Goal: Obtain resource: Download file/media

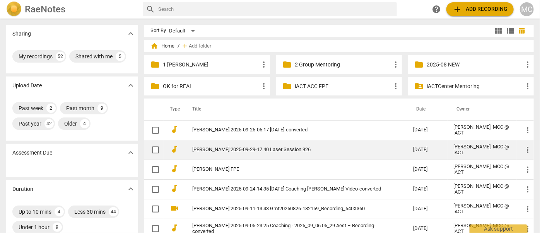
click at [257, 153] on td "[PERSON_NAME] 2025-09-29-17.40 Laser Session 926" at bounding box center [295, 150] width 224 height 20
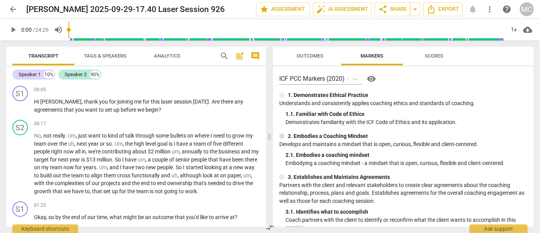
click at [98, 54] on span "Tags & Speakers" at bounding box center [105, 56] width 43 height 6
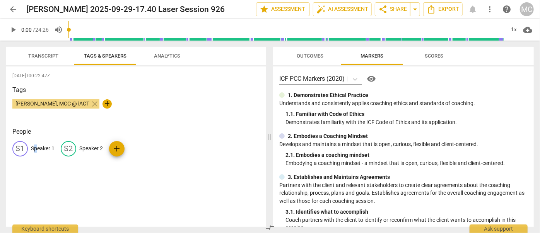
click at [35, 146] on p "Speaker 1" at bounding box center [43, 149] width 24 height 8
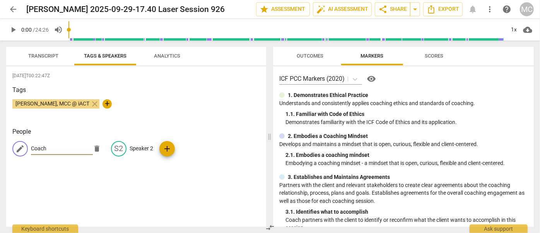
type input "Coach"
click at [137, 149] on p "Speaker 2" at bounding box center [142, 149] width 24 height 8
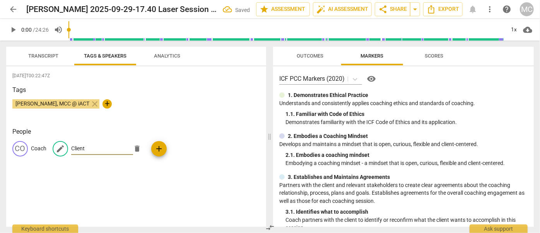
type input "Client"
click at [45, 52] on span "Transcript" at bounding box center [43, 56] width 49 height 10
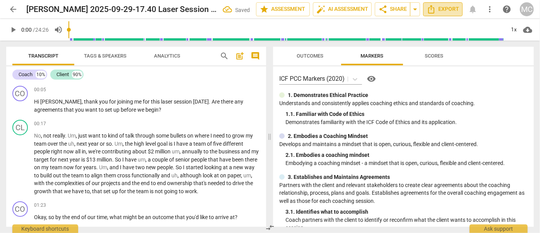
click at [442, 7] on span "Export" at bounding box center [443, 9] width 33 height 9
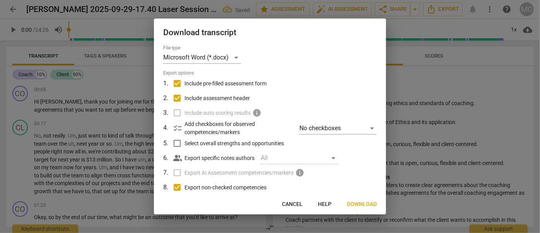
click at [366, 213] on div "Download transcript File type Microsoft Word (*.docx) Export options 1 . Includ…" at bounding box center [270, 117] width 232 height 196
click at [363, 204] on span "Download" at bounding box center [362, 205] width 30 height 8
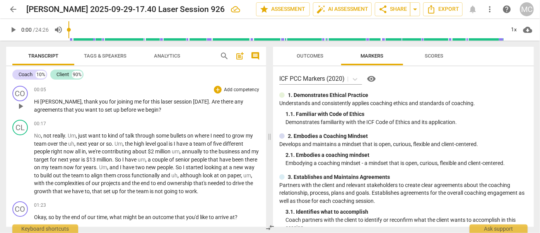
click at [38, 101] on span "Hi" at bounding box center [37, 102] width 6 height 6
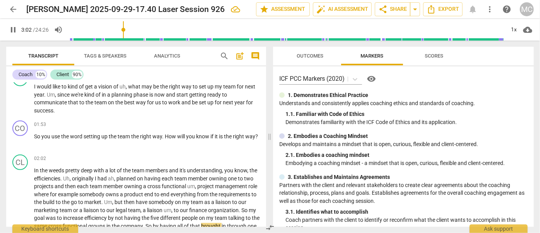
scroll to position [312, 0]
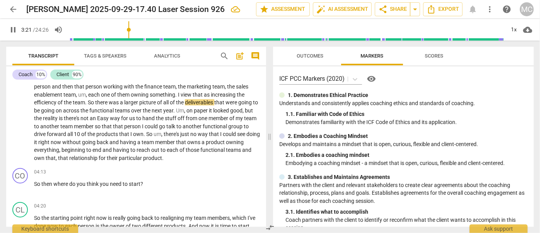
click at [16, 31] on span "pause" at bounding box center [13, 29] width 9 height 9
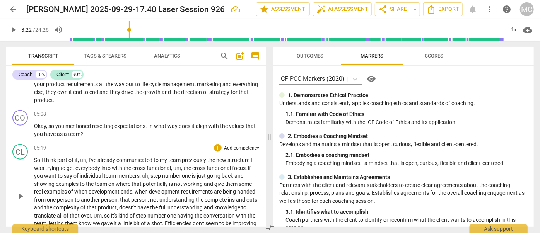
scroll to position [492, 0]
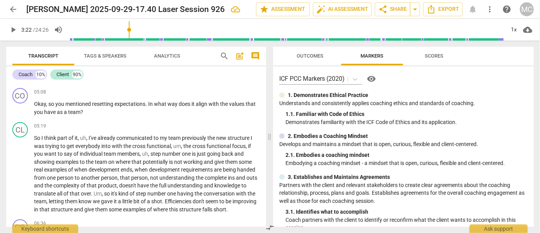
click at [13, 29] on span "play_arrow" at bounding box center [13, 29] width 9 height 9
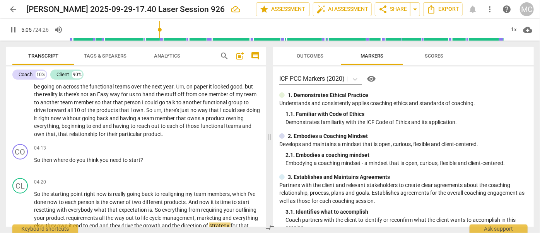
scroll to position [483, 0]
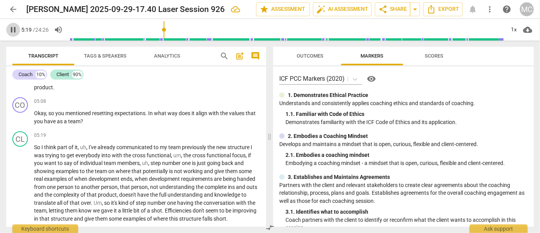
click at [14, 27] on span "pause" at bounding box center [13, 29] width 9 height 9
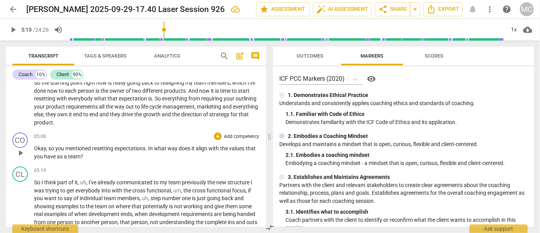
scroll to position [448, 0]
click at [11, 29] on span "play_arrow" at bounding box center [13, 29] width 9 height 9
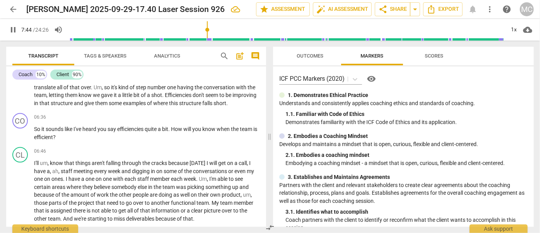
scroll to position [757, 0]
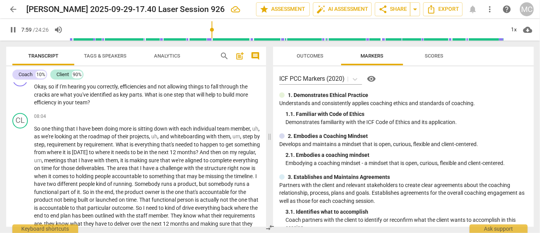
drag, startPoint x: 13, startPoint y: 30, endPoint x: 7, endPoint y: 30, distance: 5.8
click at [12, 30] on span "pause" at bounding box center [13, 29] width 9 height 9
click at [12, 29] on span "play_arrow" at bounding box center [13, 29] width 9 height 9
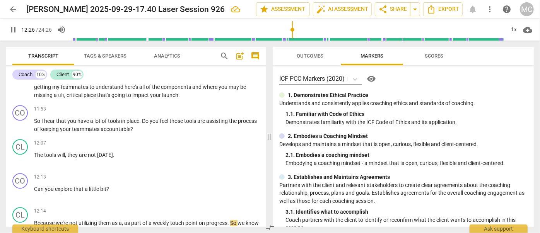
scroll to position [1200, 0]
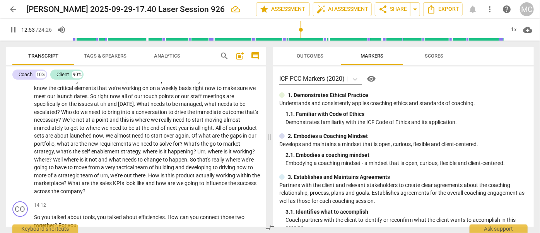
click at [14, 31] on span "pause" at bounding box center [13, 29] width 9 height 9
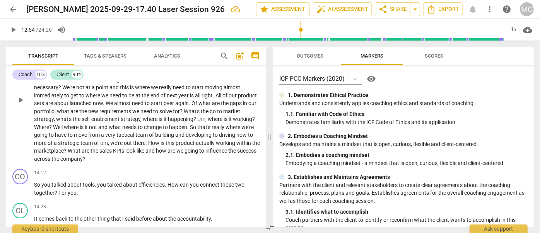
scroll to position [1306, 0]
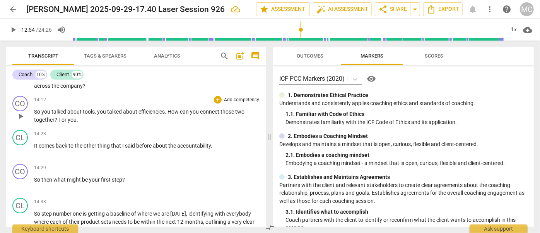
click at [36, 115] on span "So" at bounding box center [37, 112] width 7 height 6
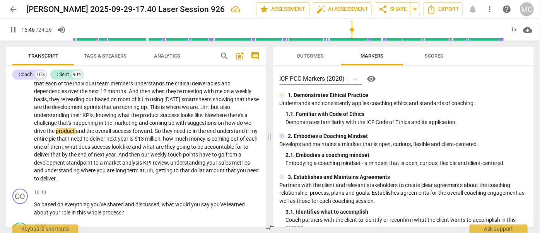
scroll to position [1490, 0]
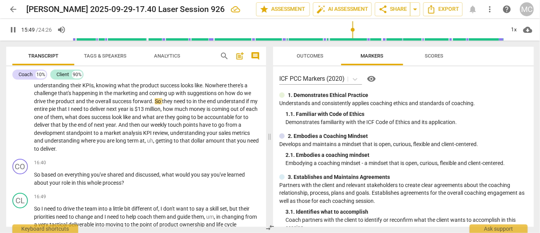
click at [17, 29] on span "pause" at bounding box center [13, 29] width 9 height 9
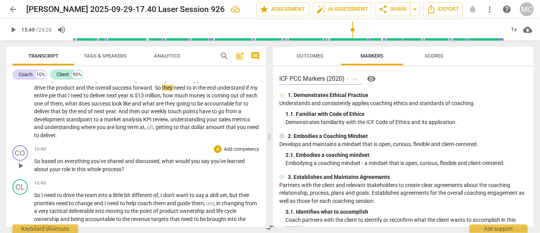
scroll to position [1525, 0]
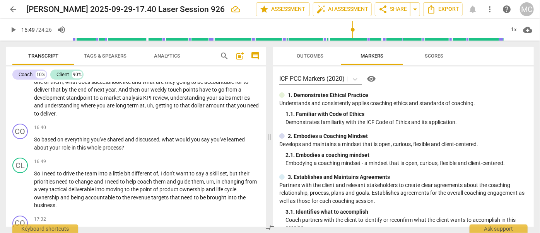
type input "949"
